Goal: Transaction & Acquisition: Register for event/course

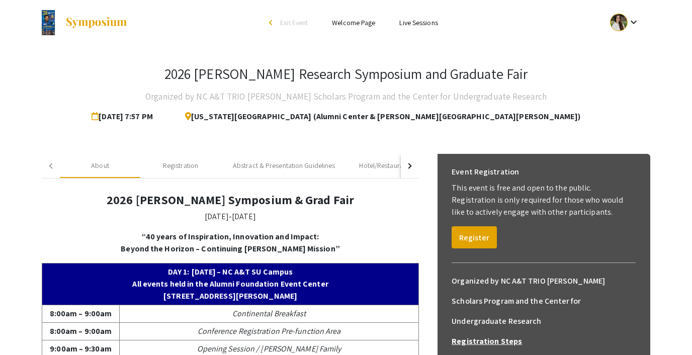
click at [352, 21] on link "Welcome Page" at bounding box center [353, 22] width 43 height 9
click at [178, 162] on div "Registration" at bounding box center [180, 165] width 35 height 11
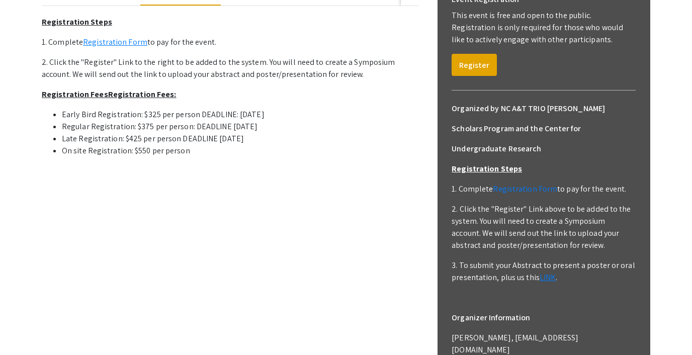
scroll to position [228, 0]
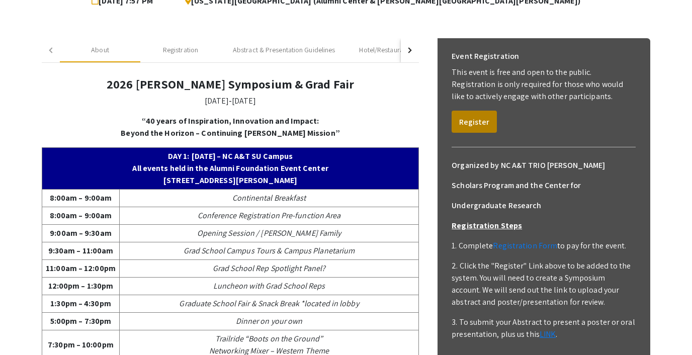
scroll to position [130, 0]
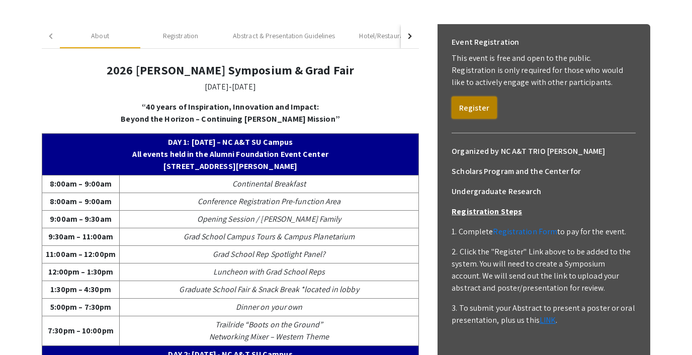
click at [464, 114] on button "Register" at bounding box center [474, 108] width 45 height 22
